Goal: Task Accomplishment & Management: Manage account settings

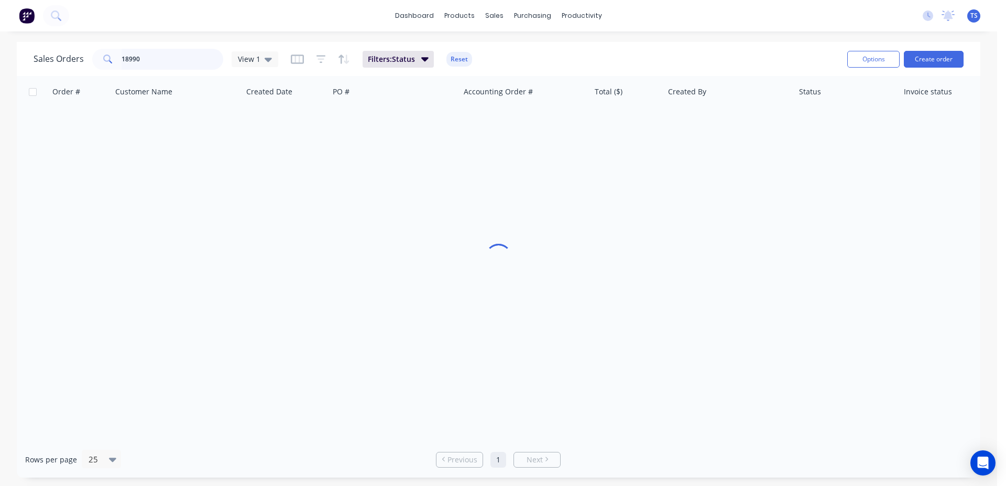
click at [172, 55] on input "18990" at bounding box center [173, 59] width 102 height 21
click at [172, 56] on input "99138" at bounding box center [173, 59] width 102 height 21
click at [181, 63] on input "99138" at bounding box center [173, 59] width 102 height 21
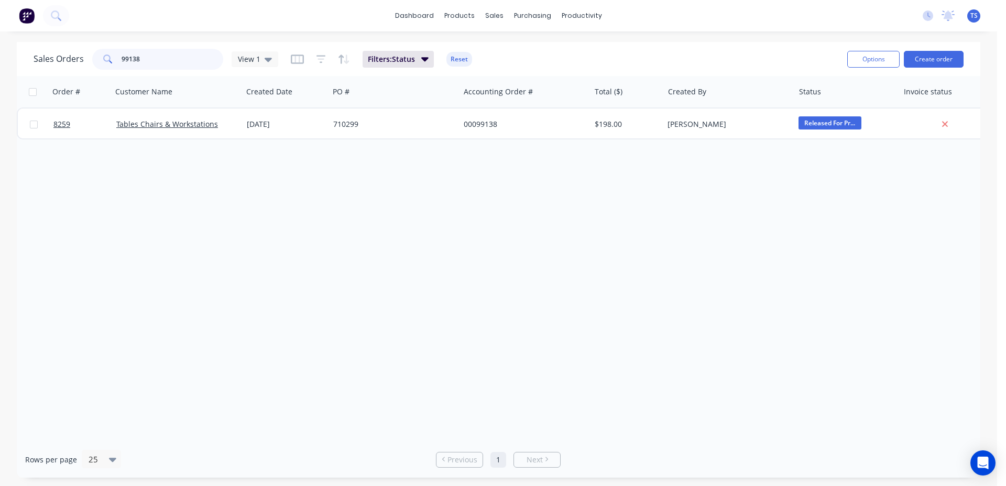
click at [181, 63] on input "99138" at bounding box center [173, 59] width 102 height 21
type input "98088"
click at [166, 62] on input "98088" at bounding box center [173, 59] width 102 height 21
click at [947, 63] on button "Create order" at bounding box center [934, 59] width 60 height 17
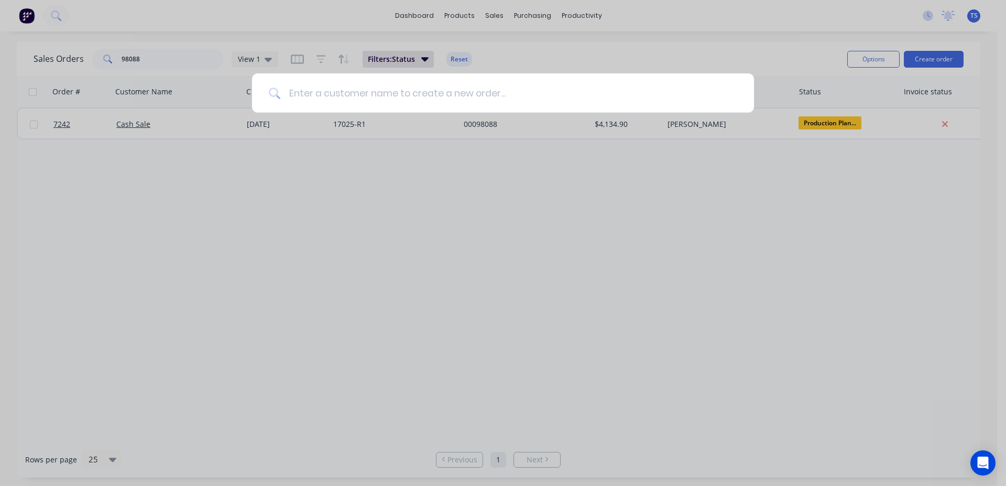
click at [393, 91] on input at bounding box center [508, 92] width 457 height 39
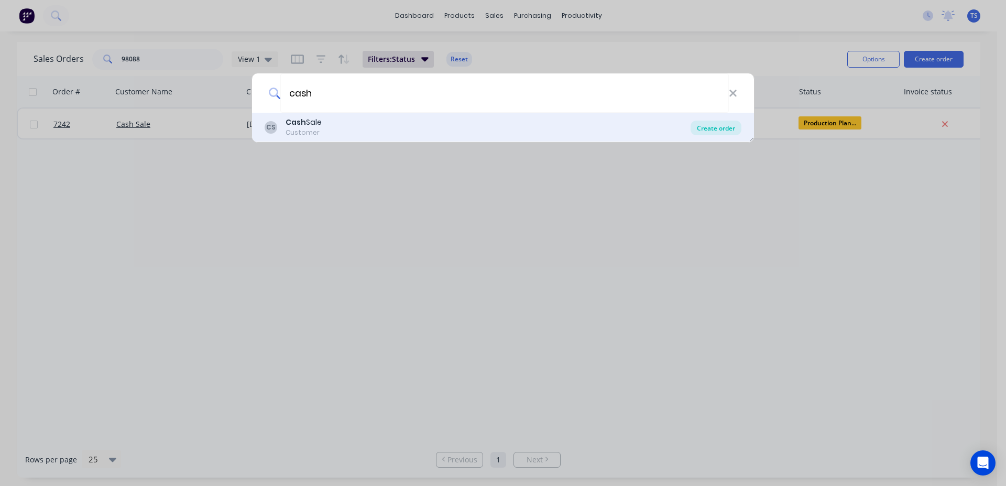
type input "cash"
click at [718, 128] on div "Create order" at bounding box center [716, 128] width 51 height 15
click at [717, 128] on div "Create order" at bounding box center [716, 128] width 51 height 15
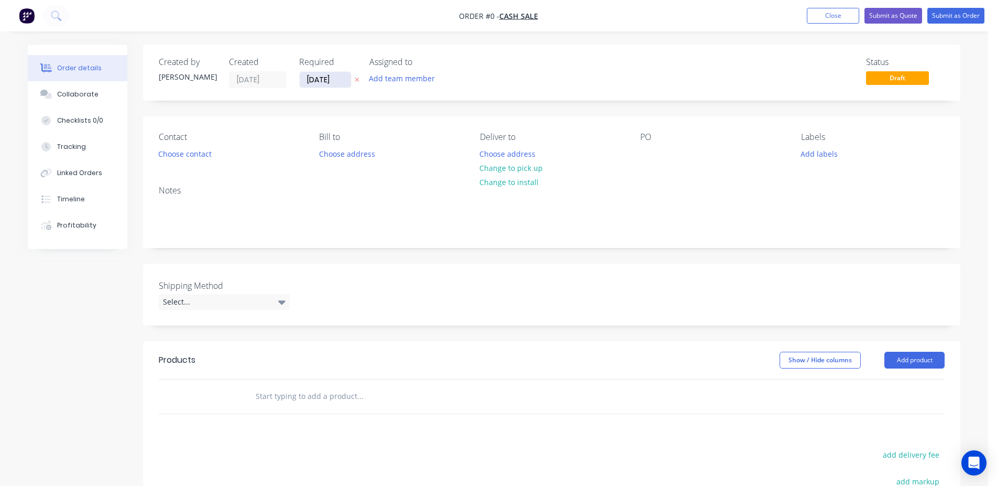
click at [327, 83] on input "[DATE]" at bounding box center [325, 80] width 51 height 16
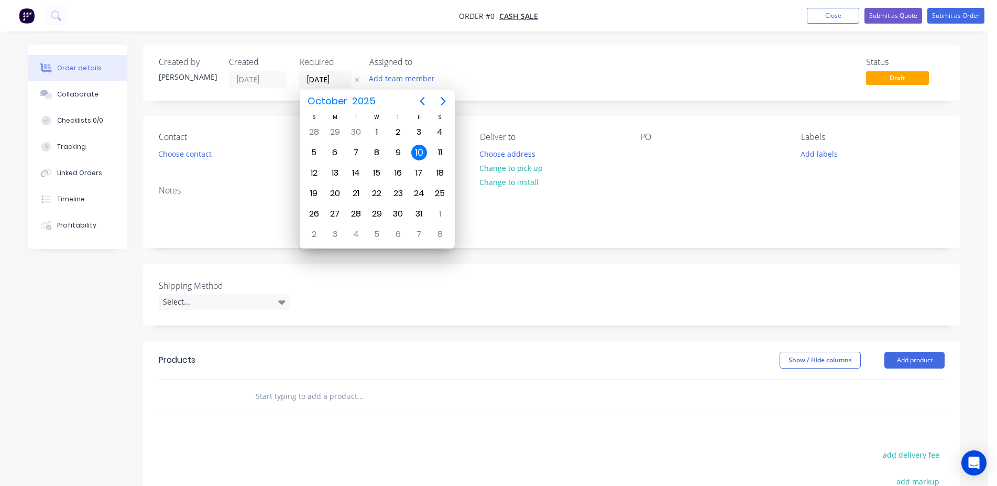
click at [646, 313] on div "Shipping Method Select..." at bounding box center [552, 295] width 818 height 62
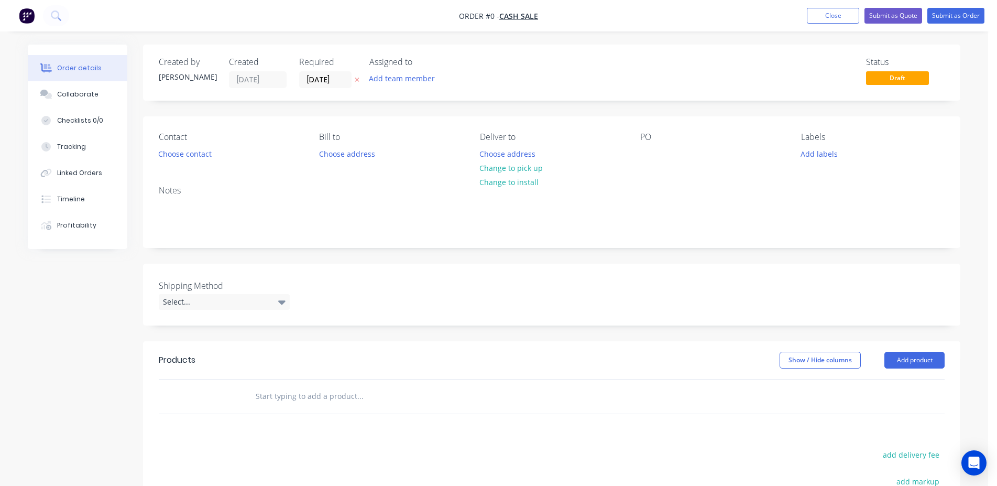
click at [312, 399] on input "text" at bounding box center [360, 396] width 210 height 21
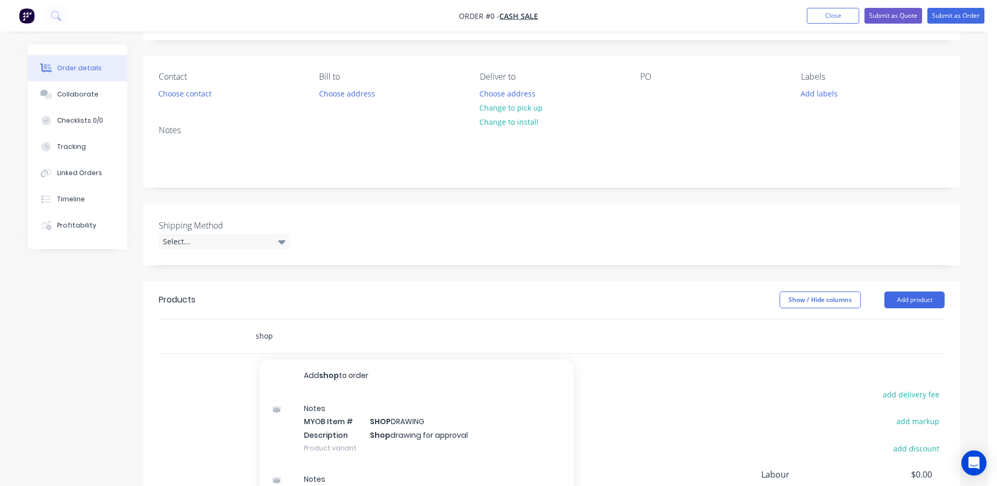
scroll to position [160, 0]
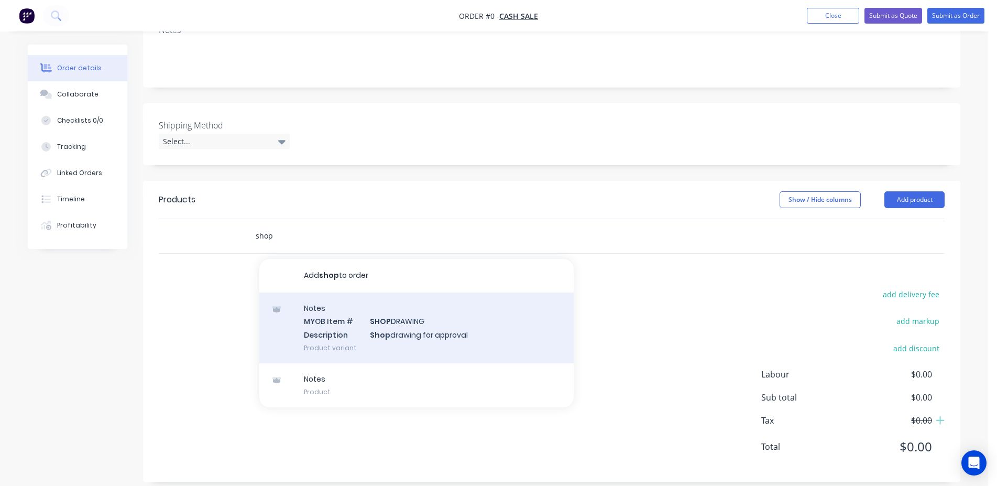
type input "shop"
click at [438, 334] on div "Notes MYOB Item # SHOP DRAWING Description Shop drawing for approval Product va…" at bounding box center [416, 327] width 314 height 71
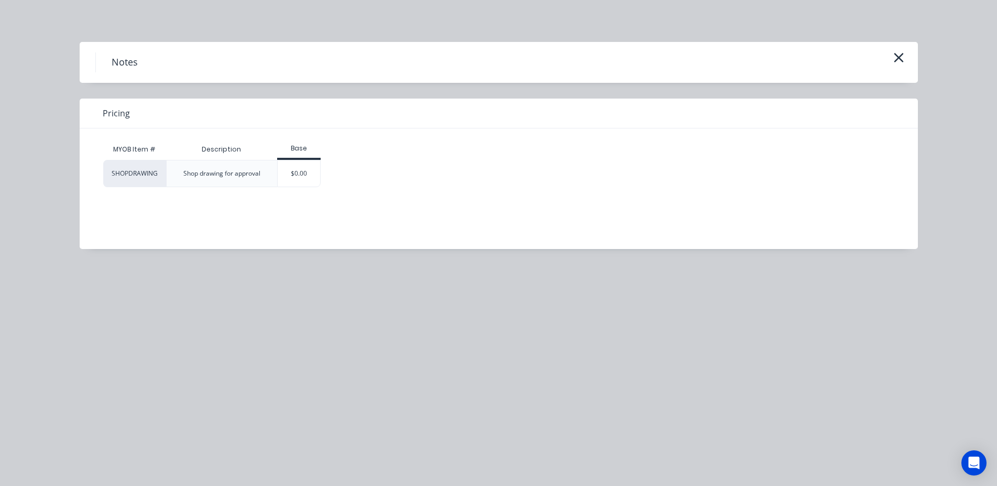
click at [309, 171] on div "$0.00" at bounding box center [299, 173] width 42 height 26
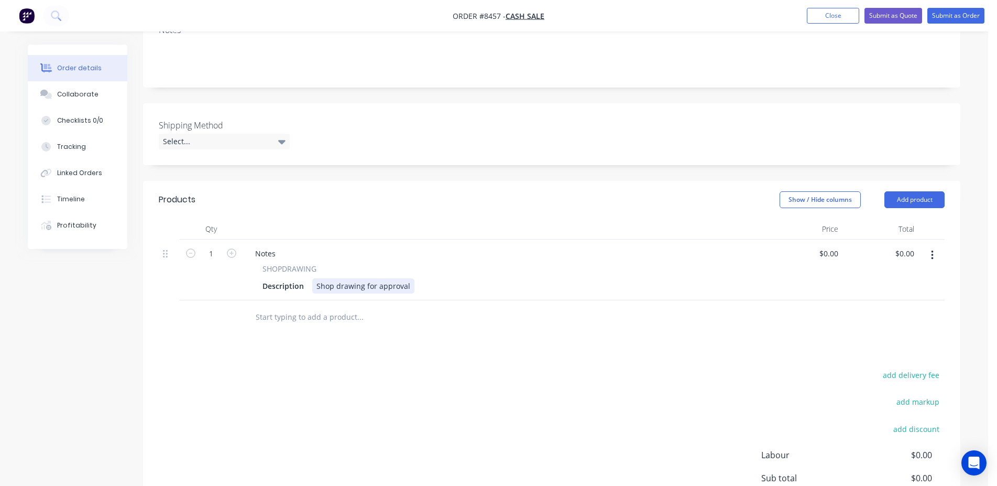
drag, startPoint x: 413, startPoint y: 286, endPoint x: 404, endPoint y: 289, distance: 9.6
click at [408, 287] on div "Description Shop drawing for approval" at bounding box center [502, 285] width 488 height 15
click at [407, 289] on div "Shop drawing for approval" at bounding box center [363, 285] width 102 height 15
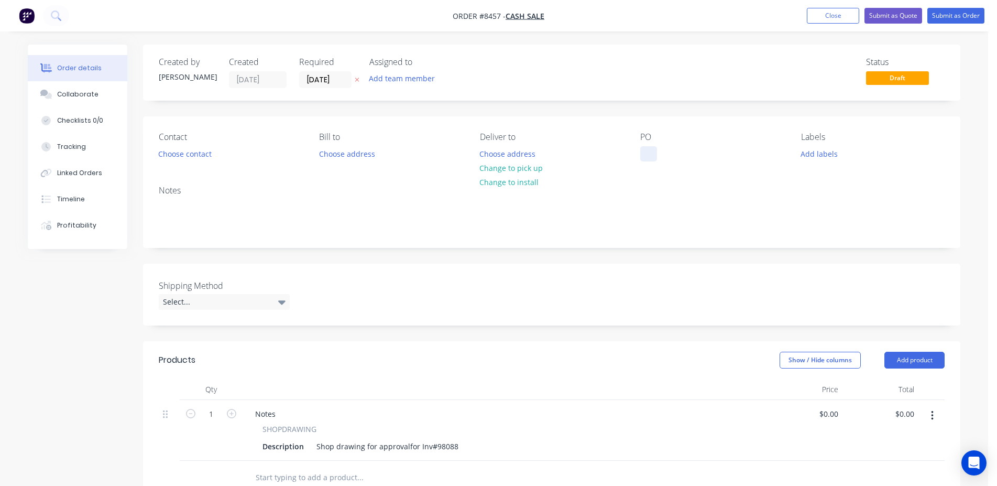
click at [646, 151] on div at bounding box center [648, 153] width 17 height 15
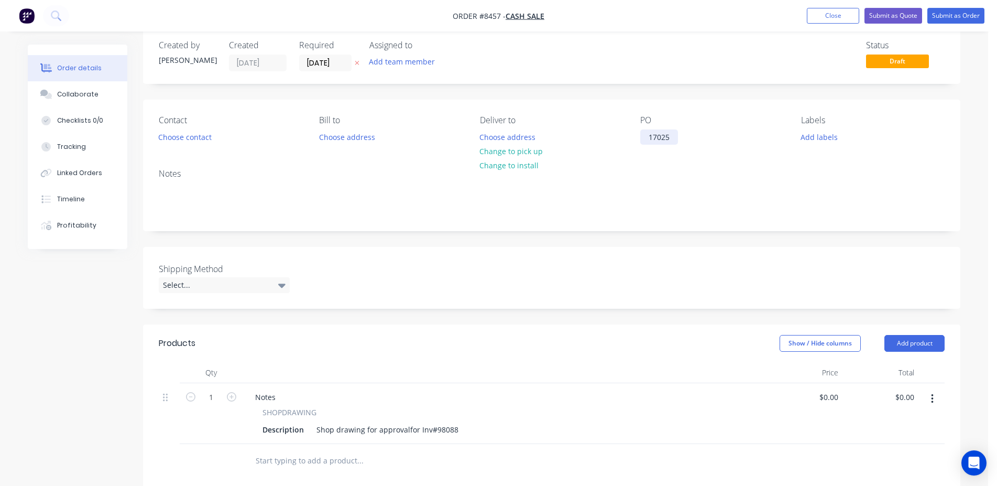
scroll to position [107, 0]
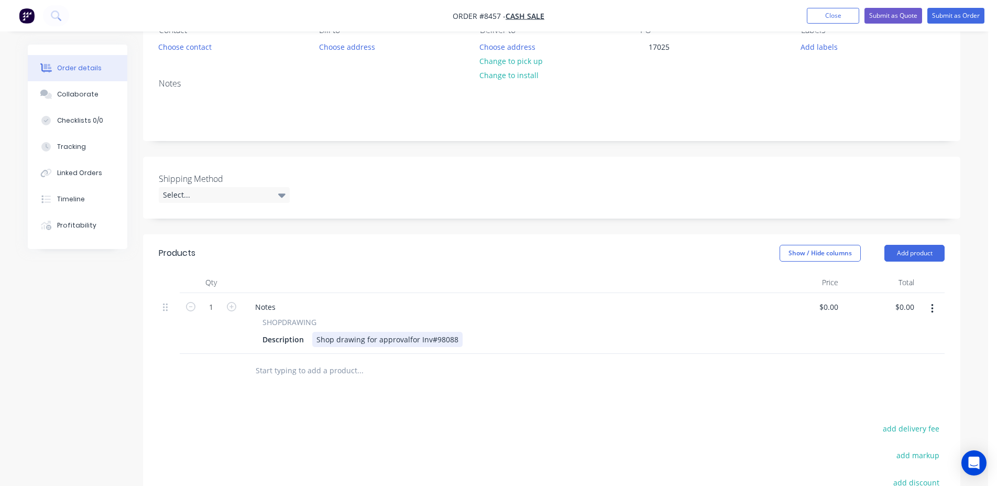
click at [455, 337] on div "Shop drawing for approval for Inv#98088" at bounding box center [387, 339] width 150 height 15
click at [458, 340] on div "Shop drawing for approval for Inv#98088" at bounding box center [388, 339] width 153 height 15
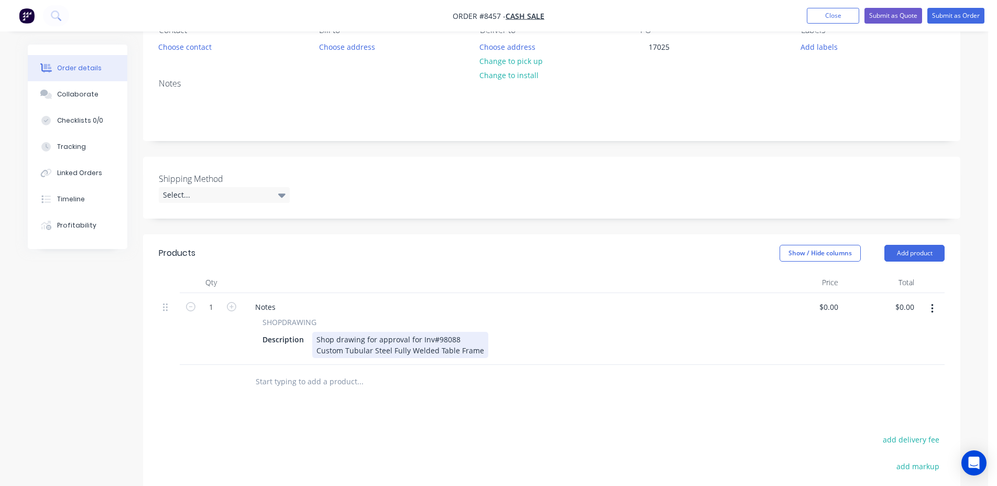
scroll to position [0, 0]
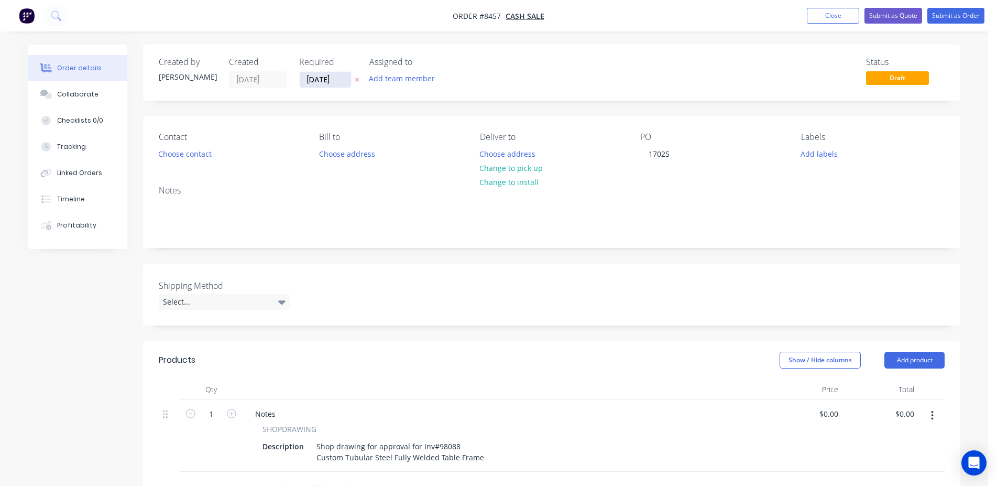
click at [327, 77] on input "[DATE]" at bounding box center [325, 80] width 51 height 16
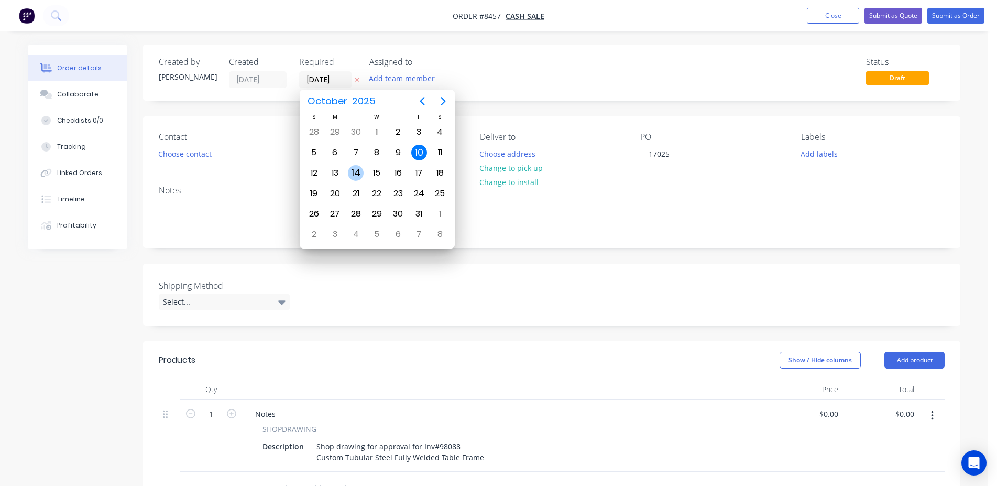
click at [357, 171] on div "14" at bounding box center [356, 173] width 16 height 16
type input "[DATE]"
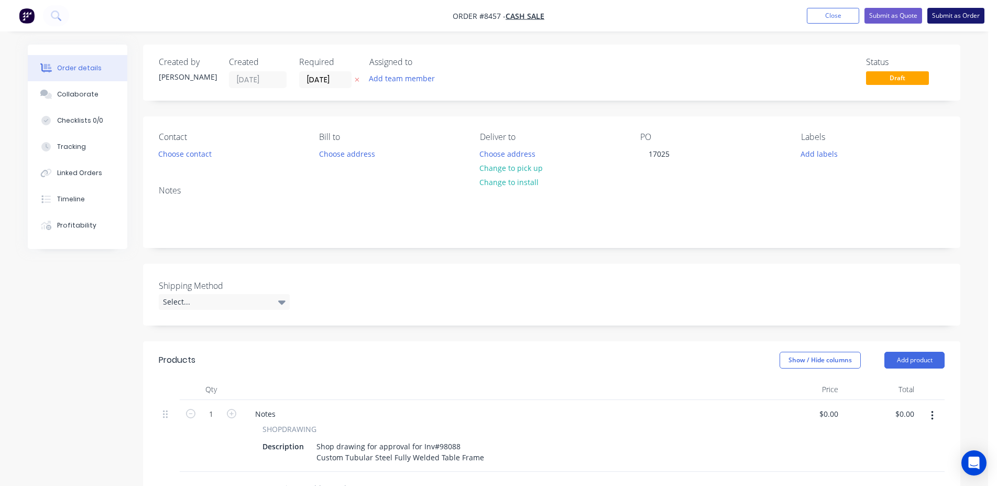
click at [954, 19] on button "Submit as Order" at bounding box center [956, 16] width 57 height 16
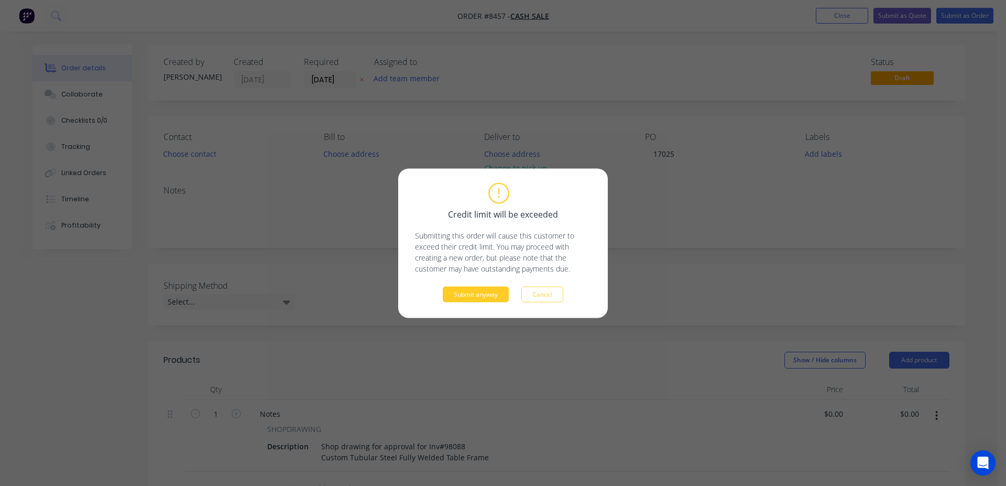
click at [477, 294] on button "Submit anyway" at bounding box center [476, 294] width 66 height 16
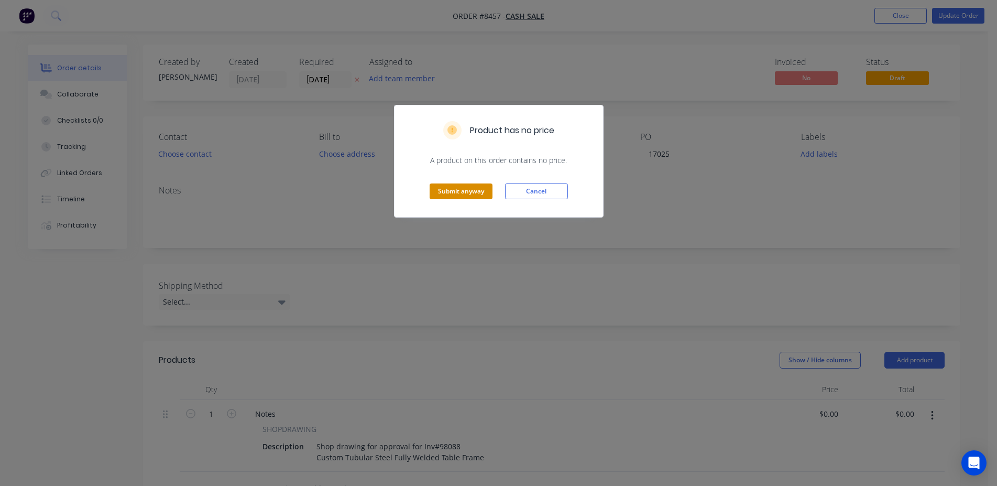
click at [461, 193] on button "Submit anyway" at bounding box center [461, 191] width 63 height 16
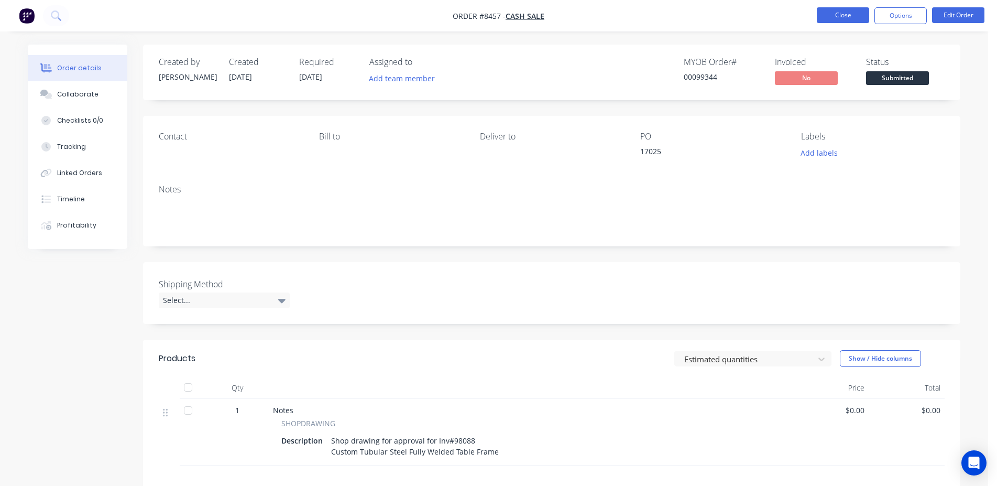
click at [839, 18] on button "Close" at bounding box center [843, 15] width 52 height 16
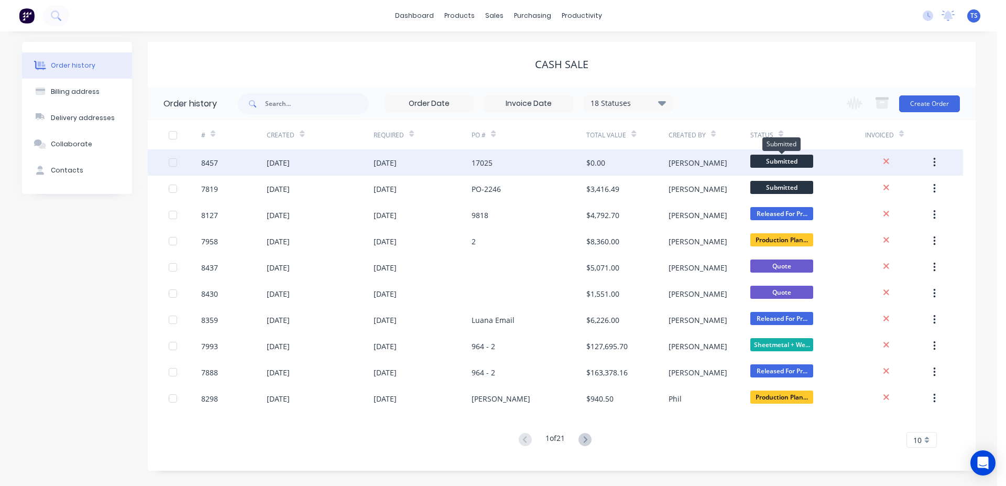
click at [782, 161] on span "Submitted" at bounding box center [781, 161] width 63 height 13
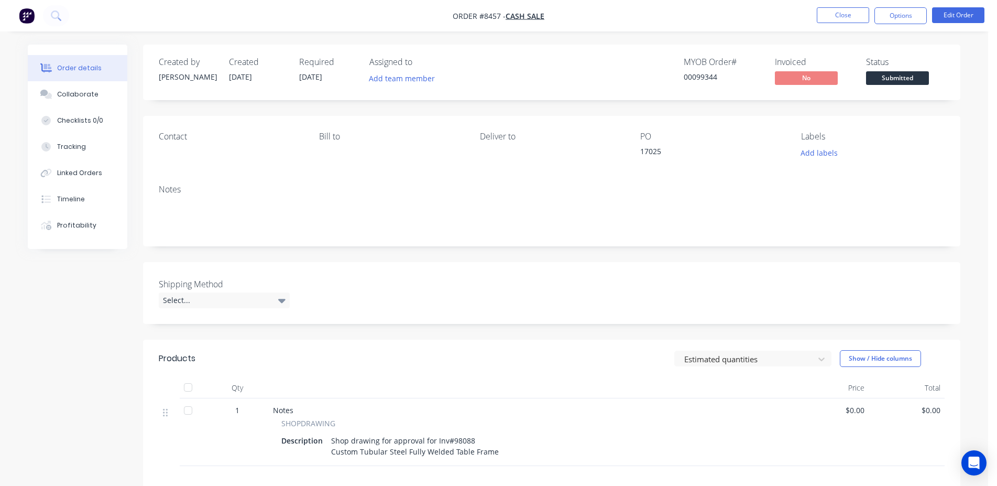
click at [898, 86] on button "Submitted" at bounding box center [897, 79] width 63 height 16
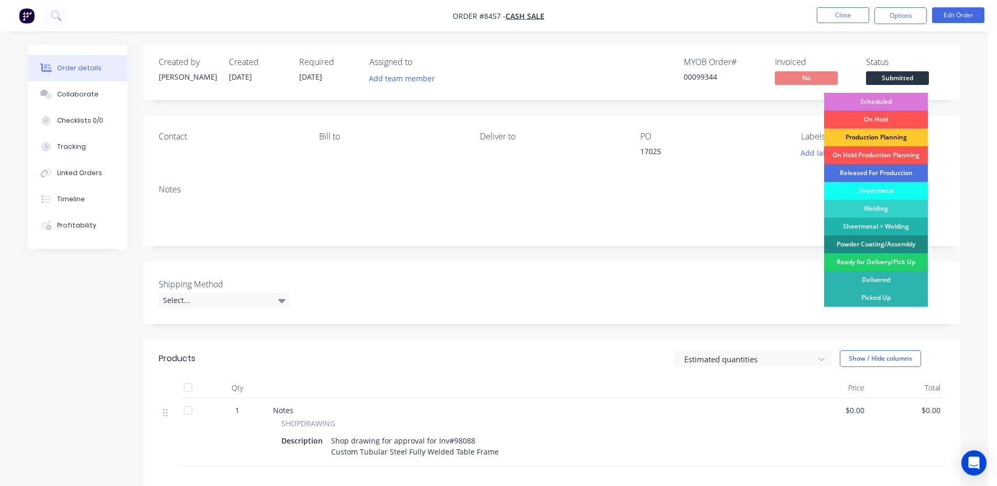
click at [887, 139] on div "Production Planning" at bounding box center [876, 137] width 104 height 18
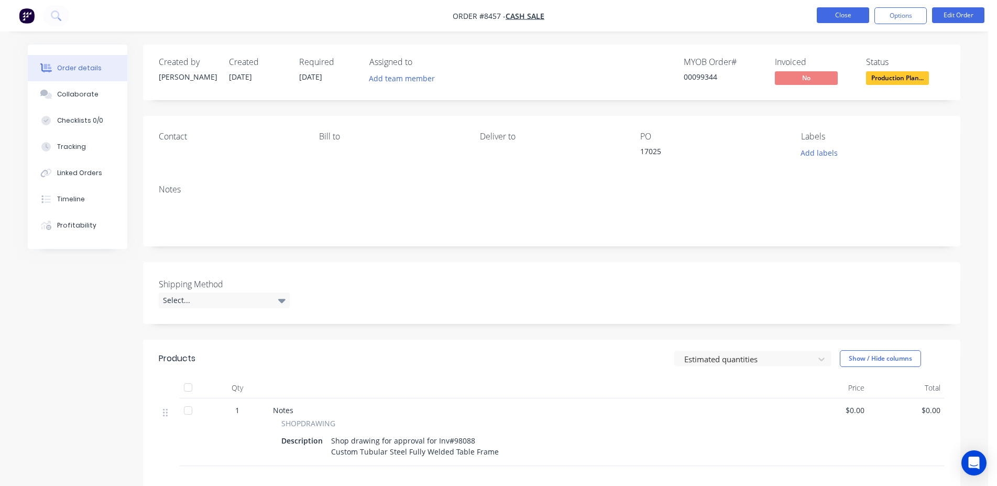
click at [835, 19] on button "Close" at bounding box center [843, 15] width 52 height 16
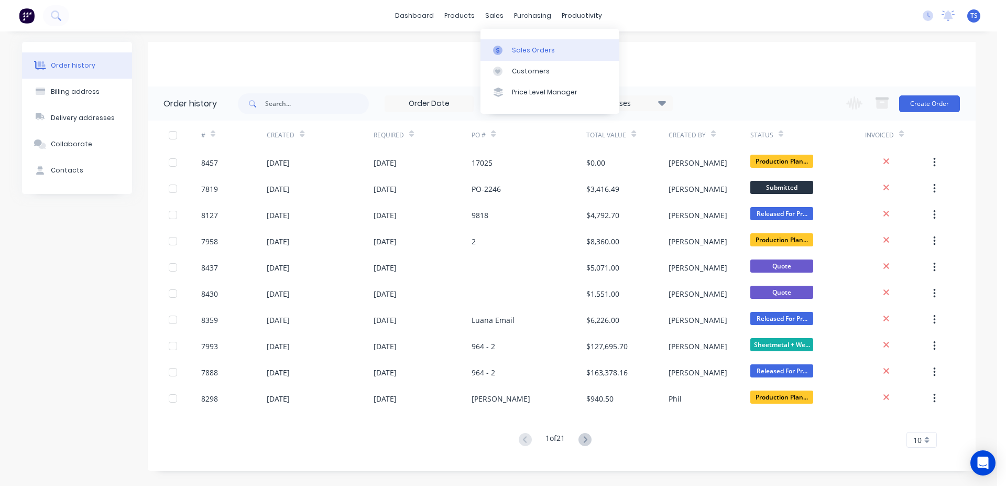
click at [528, 46] on div "Sales Orders" at bounding box center [533, 50] width 43 height 9
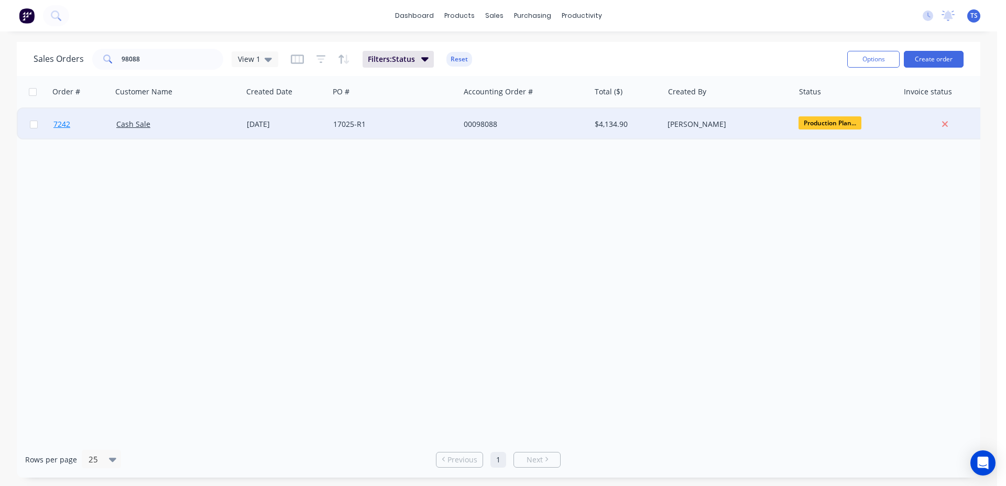
click at [74, 125] on link "7242" at bounding box center [84, 123] width 63 height 31
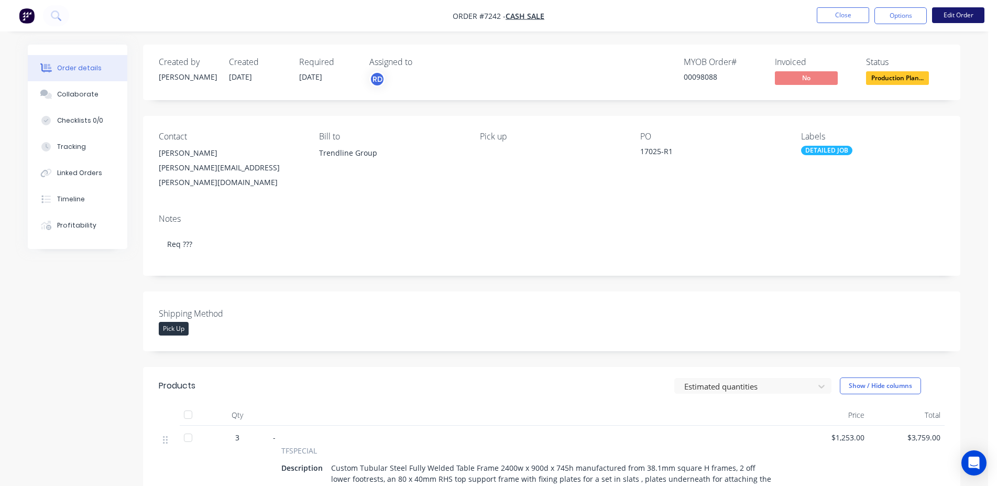
click at [955, 20] on button "Edit Order" at bounding box center [958, 15] width 52 height 16
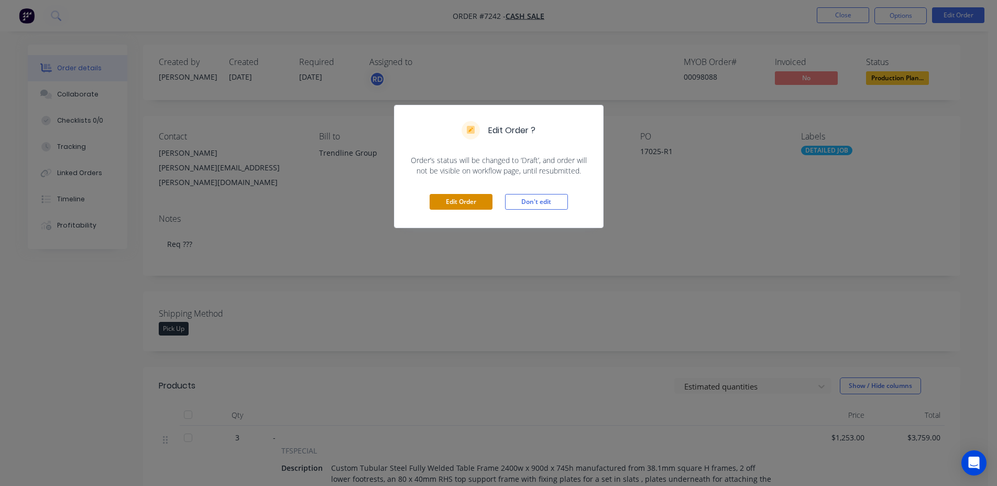
click at [450, 205] on button "Edit Order" at bounding box center [461, 202] width 63 height 16
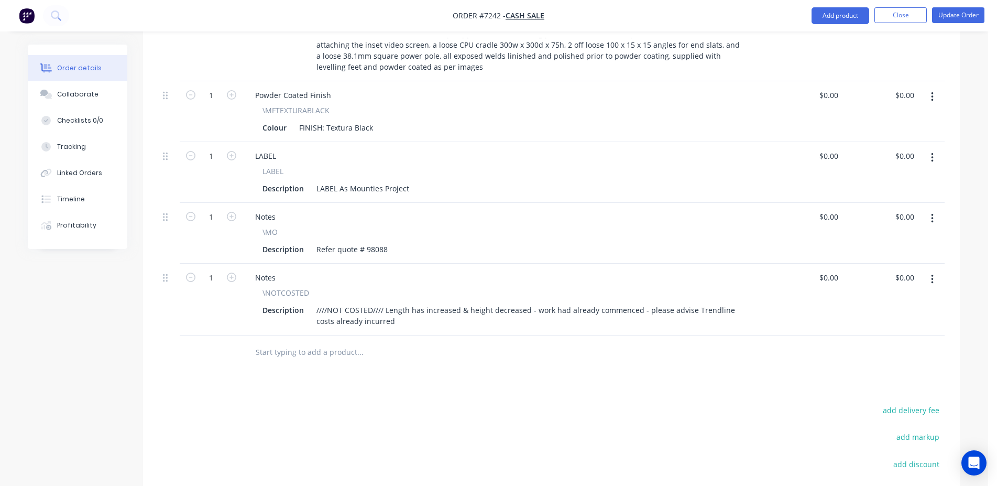
scroll to position [481, 0]
click at [329, 341] on input "text" at bounding box center [360, 351] width 210 height 21
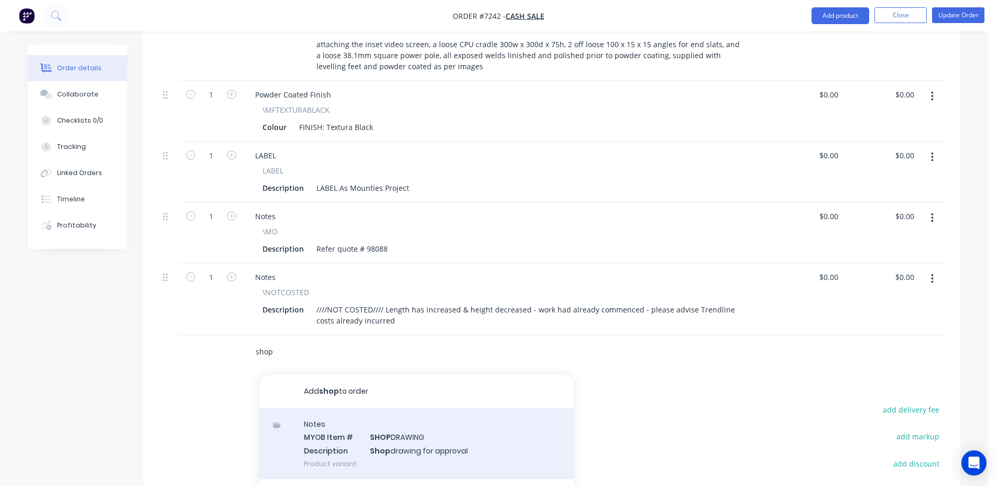
type input "shop"
click at [418, 408] on div "Notes MYOB Item # SHOP DRAWING Description Shop drawing for approval Product va…" at bounding box center [416, 443] width 314 height 71
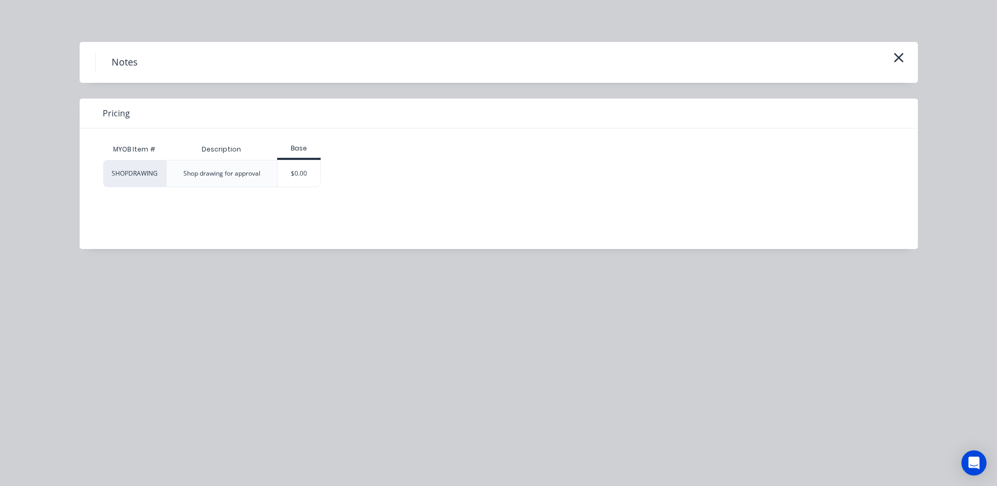
click at [302, 187] on div "$0.00" at bounding box center [298, 173] width 43 height 27
click at [302, 184] on div "$0.00" at bounding box center [299, 173] width 42 height 26
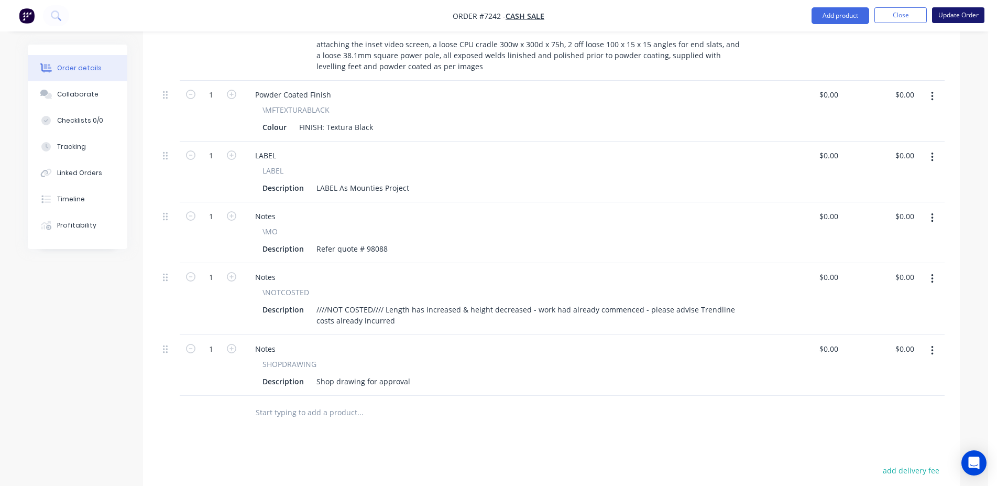
click at [962, 15] on button "Update Order" at bounding box center [958, 15] width 52 height 16
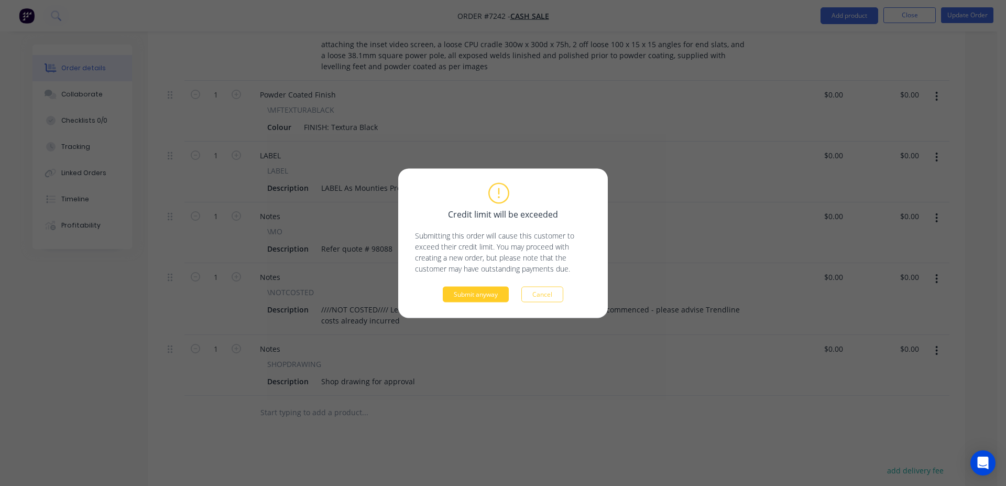
click at [492, 294] on button "Submit anyway" at bounding box center [476, 294] width 66 height 16
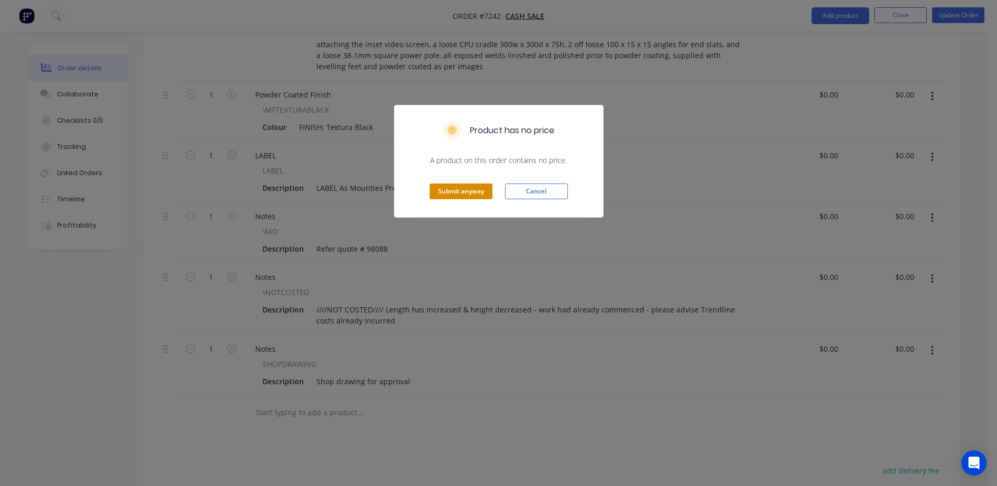
click at [464, 199] on button "Submit anyway" at bounding box center [461, 191] width 63 height 16
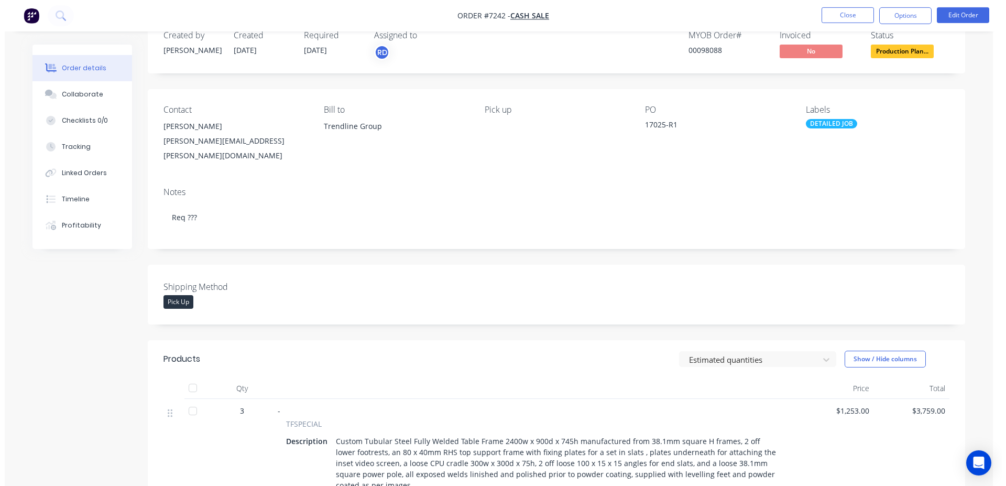
scroll to position [0, 0]
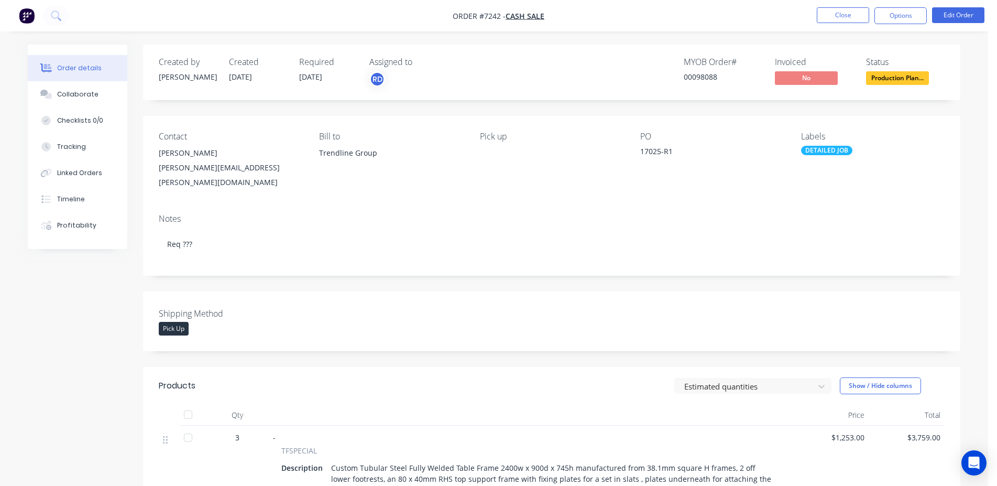
click at [815, 17] on ul "Close Options Edit Order" at bounding box center [900, 15] width 193 height 17
click at [821, 17] on button "Close" at bounding box center [843, 15] width 52 height 16
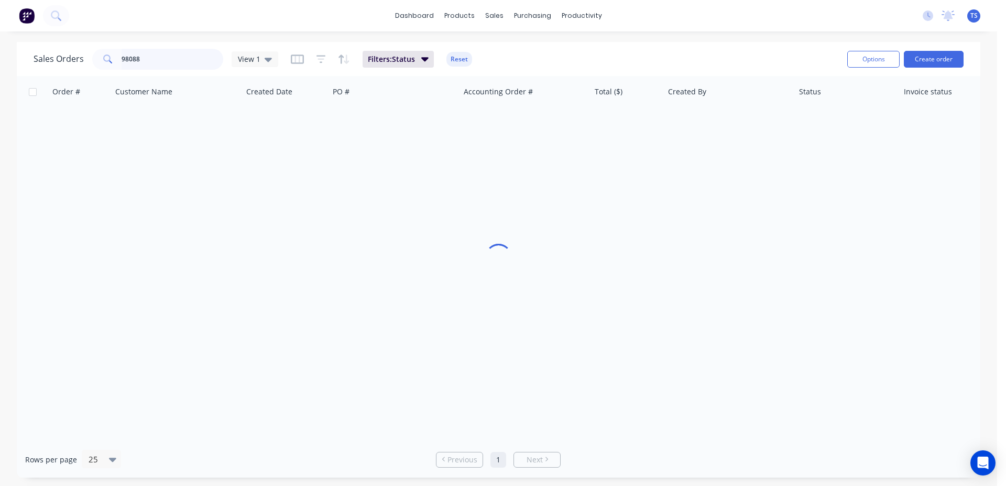
click at [172, 56] on input "98088" at bounding box center [173, 59] width 102 height 21
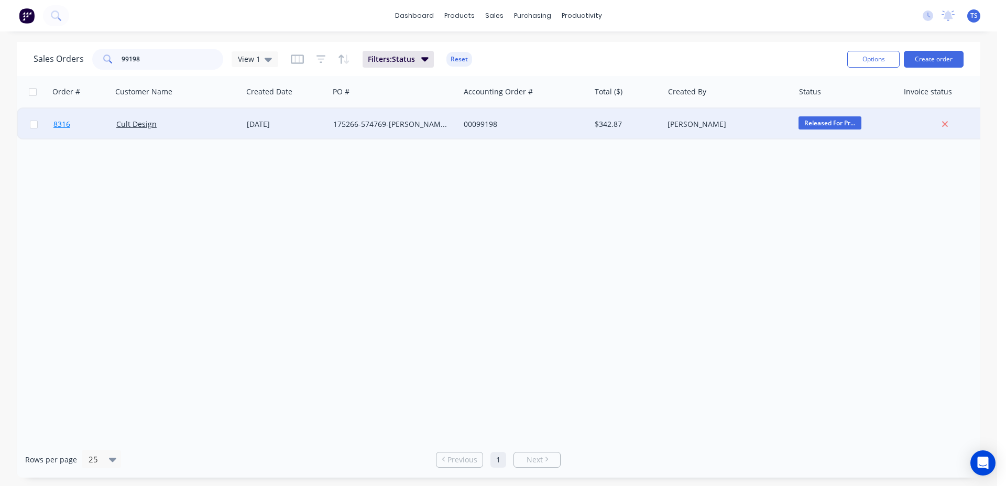
type input "99198"
click at [97, 126] on link "8316" at bounding box center [84, 123] width 63 height 31
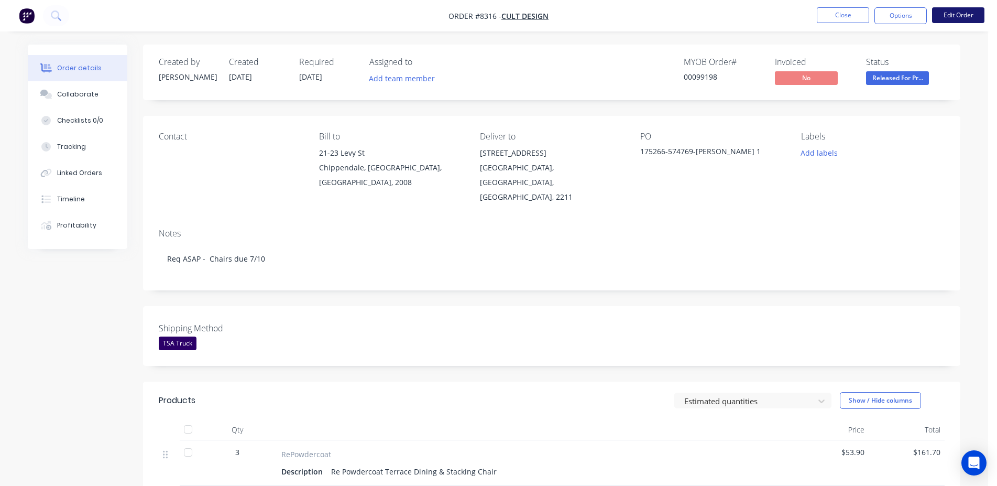
click at [966, 15] on button "Edit Order" at bounding box center [958, 15] width 52 height 16
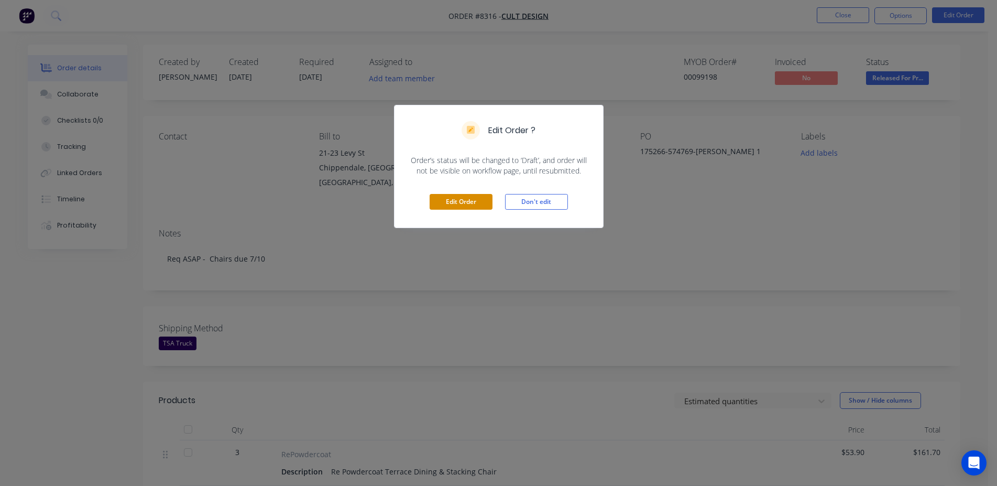
click at [456, 197] on button "Edit Order" at bounding box center [461, 202] width 63 height 16
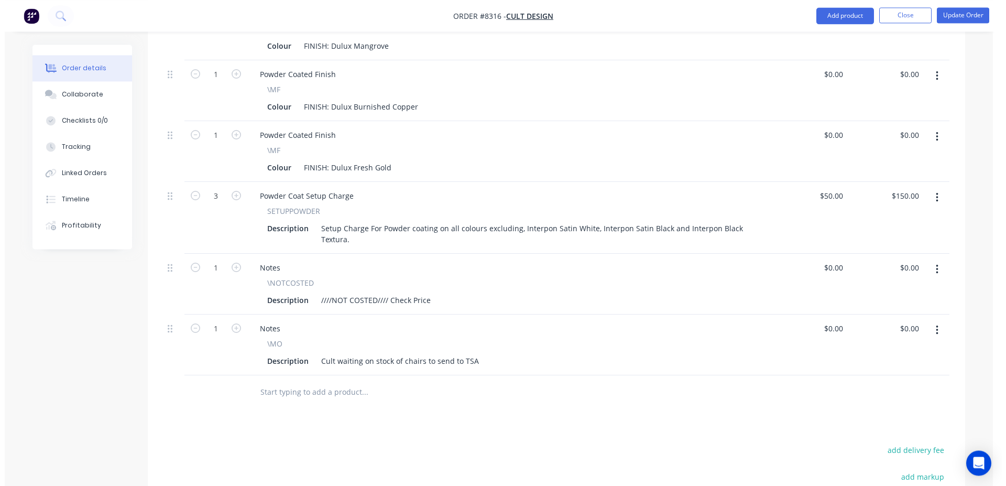
scroll to position [588, 0]
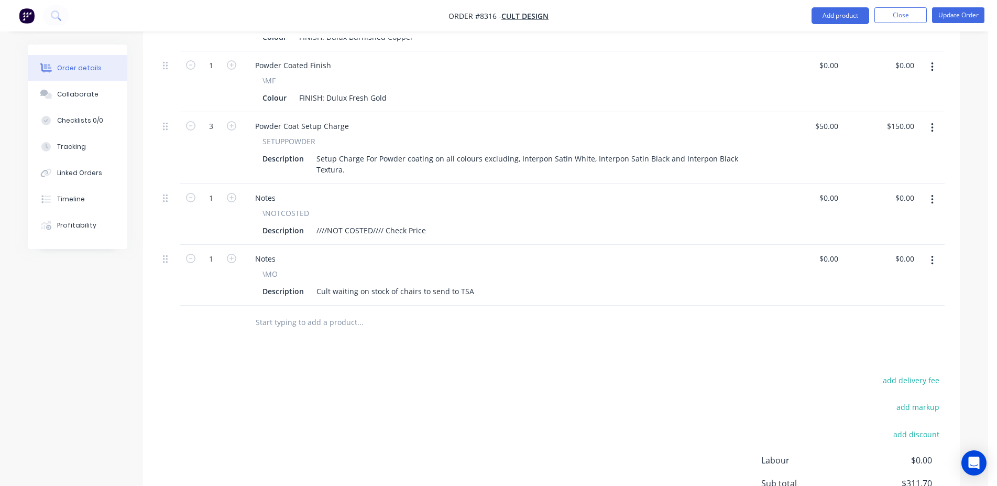
click at [333, 312] on input "text" at bounding box center [360, 322] width 210 height 21
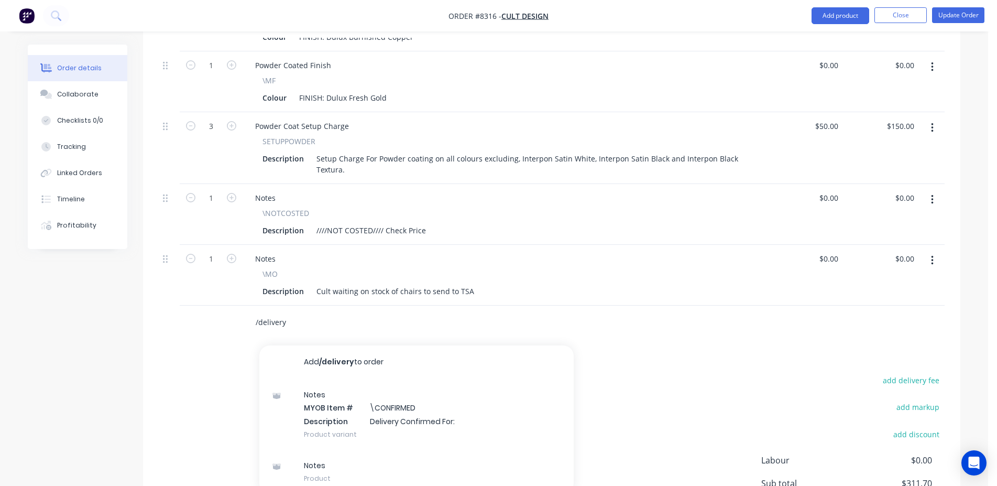
type input "/delivery"
click at [416, 379] on div "Notes MYOB Item # \CONFIRMED Description Delivery Confirmed For: Product variant" at bounding box center [416, 414] width 314 height 71
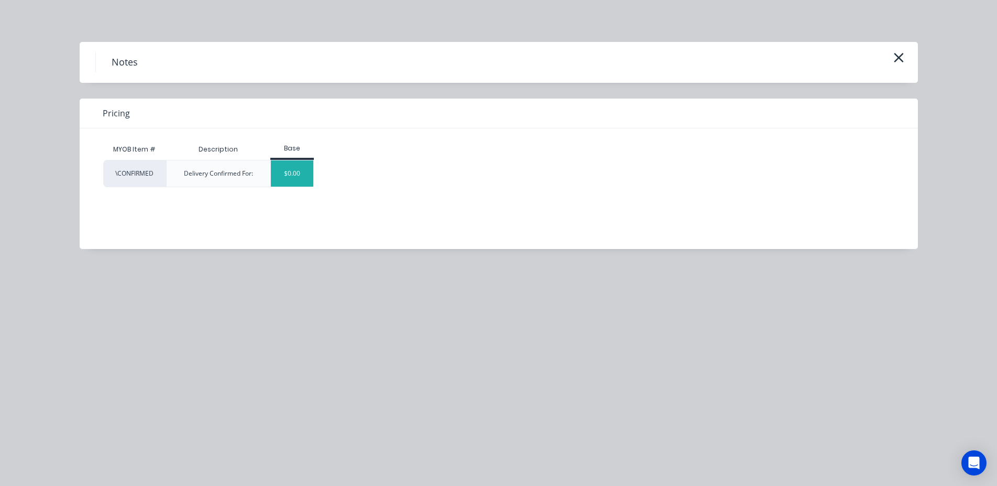
click at [291, 166] on div "$0.00" at bounding box center [292, 173] width 42 height 26
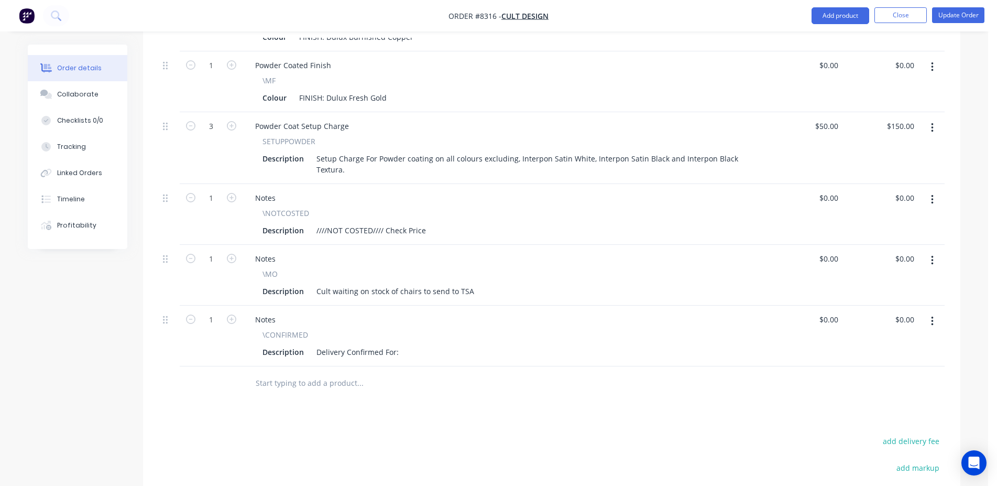
click at [404, 344] on div "Description Delivery Confirmed For:" at bounding box center [502, 351] width 488 height 15
click at [398, 344] on div "Delivery Confirmed For:" at bounding box center [357, 351] width 91 height 15
click at [975, 19] on button "Update Order" at bounding box center [958, 15] width 52 height 16
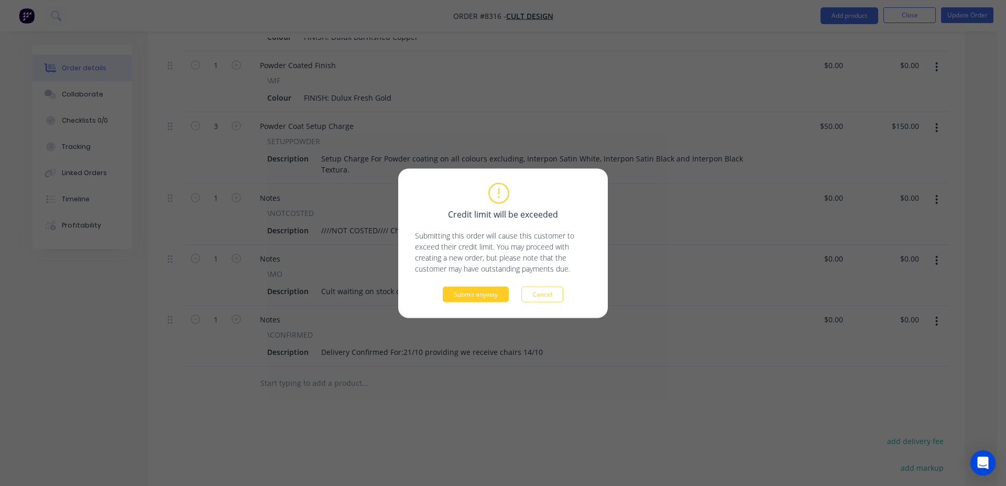
click at [493, 295] on button "Submit anyway" at bounding box center [476, 294] width 66 height 16
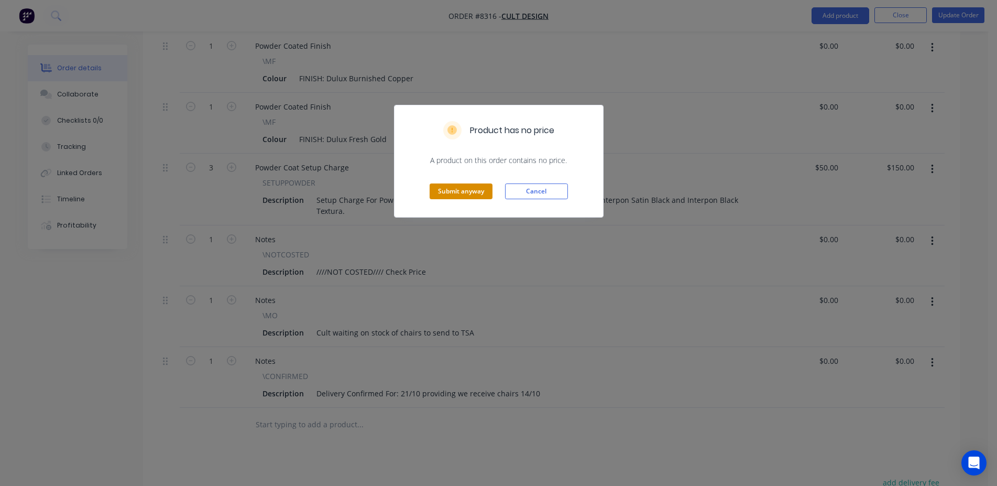
click at [476, 190] on button "Submit anyway" at bounding box center [461, 191] width 63 height 16
